Goal: Answer question/provide support: Answer question/provide support

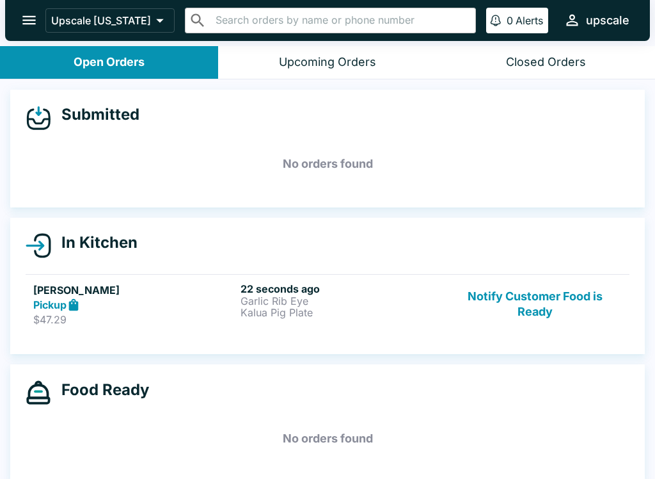
click at [84, 284] on h5 "[PERSON_NAME]" at bounding box center [134, 289] width 202 height 15
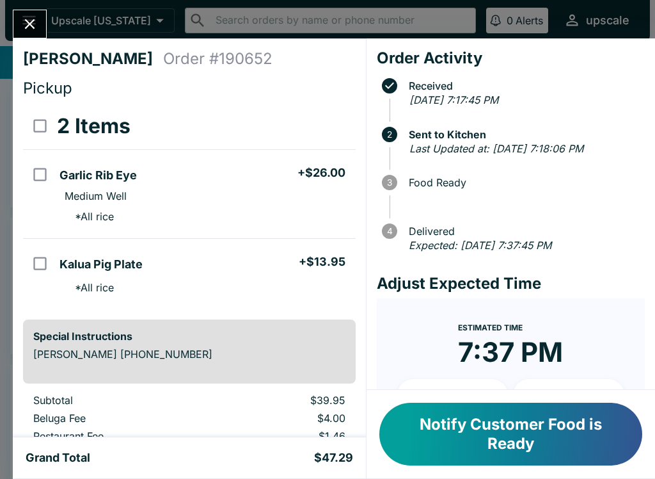
click at [29, 17] on icon "Close" at bounding box center [29, 23] width 17 height 17
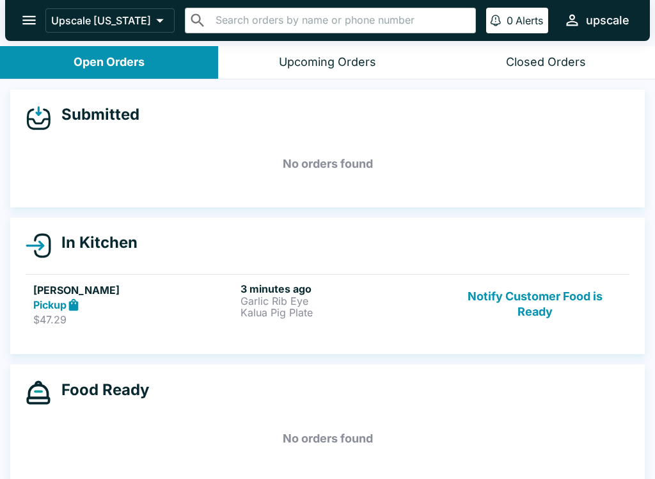
click at [307, 295] on p "Garlic Rib Eye" at bounding box center [342, 301] width 202 height 12
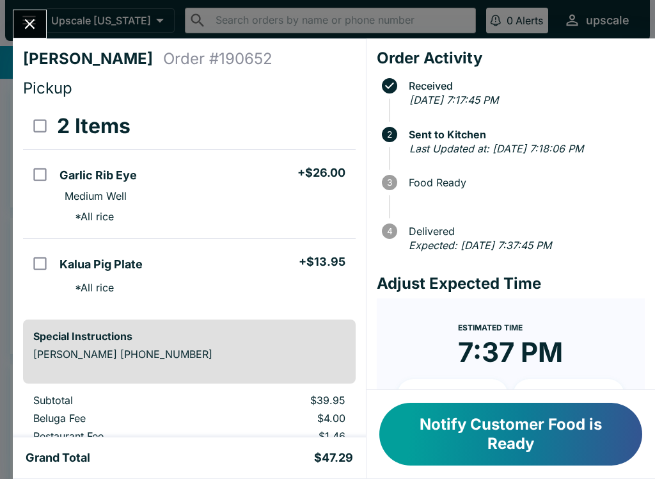
click at [31, 14] on button "Close" at bounding box center [29, 24] width 33 height 28
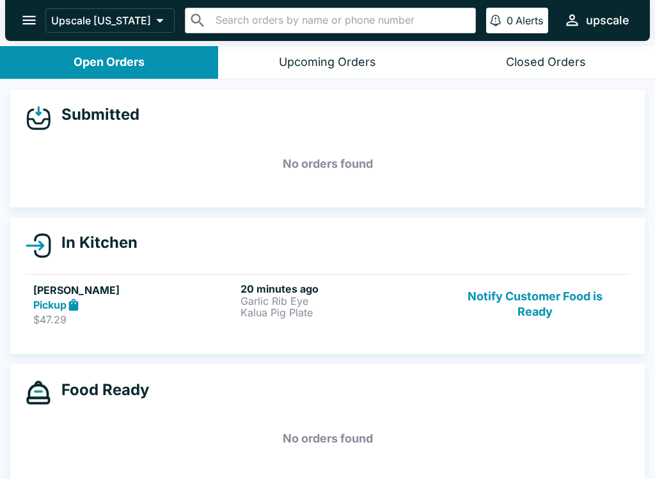
click at [315, 308] on p "Kalua Pig Plate" at bounding box center [342, 312] width 202 height 12
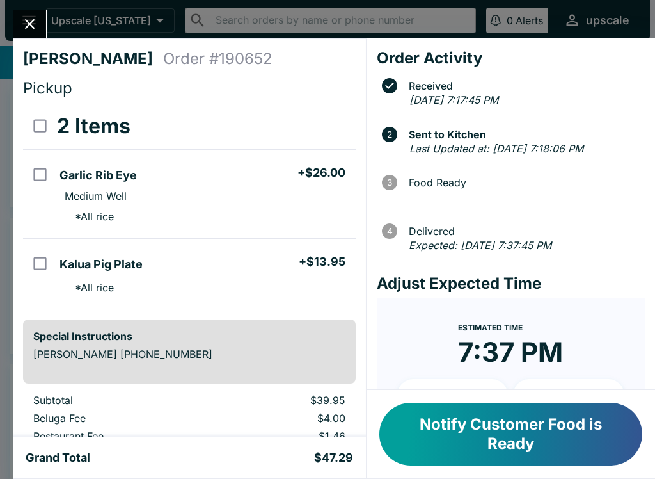
click at [477, 418] on button "Notify Customer Food is Ready" at bounding box center [510, 433] width 263 height 63
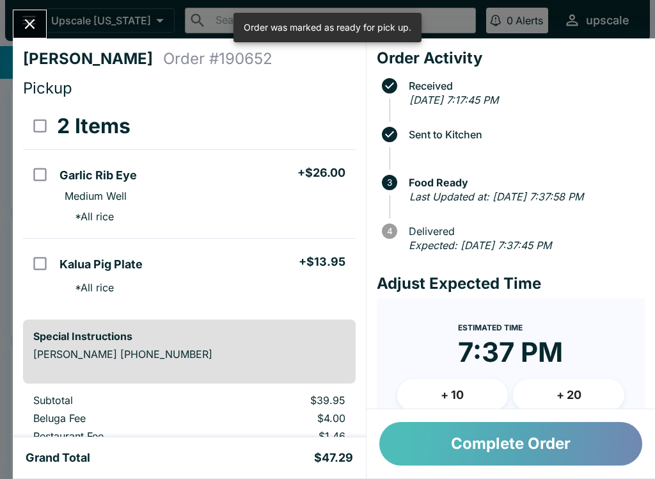
click at [499, 446] on button "Complete Order" at bounding box center [510, 444] width 263 height 44
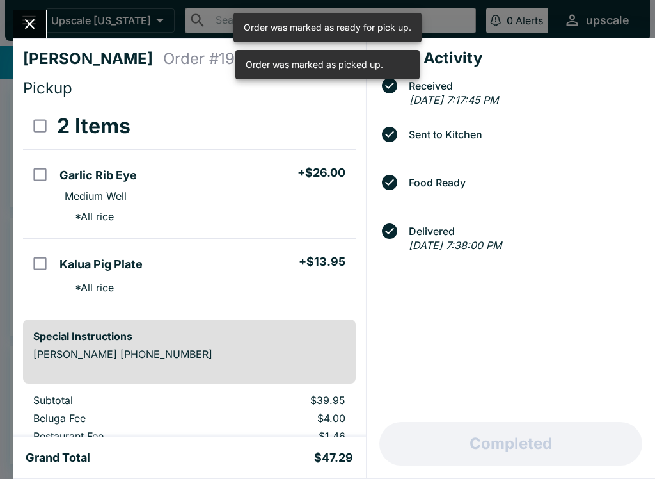
click at [26, 19] on icon "Close" at bounding box center [29, 23] width 17 height 17
